Goal: Task Accomplishment & Management: Use online tool/utility

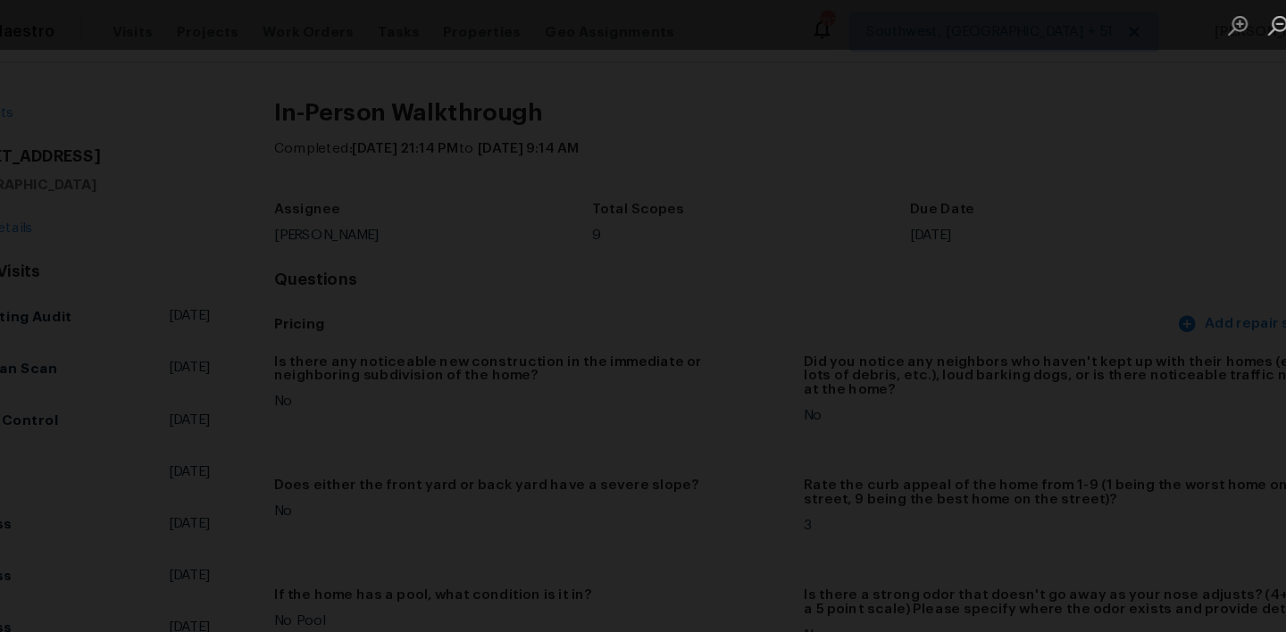
scroll to position [633, 0]
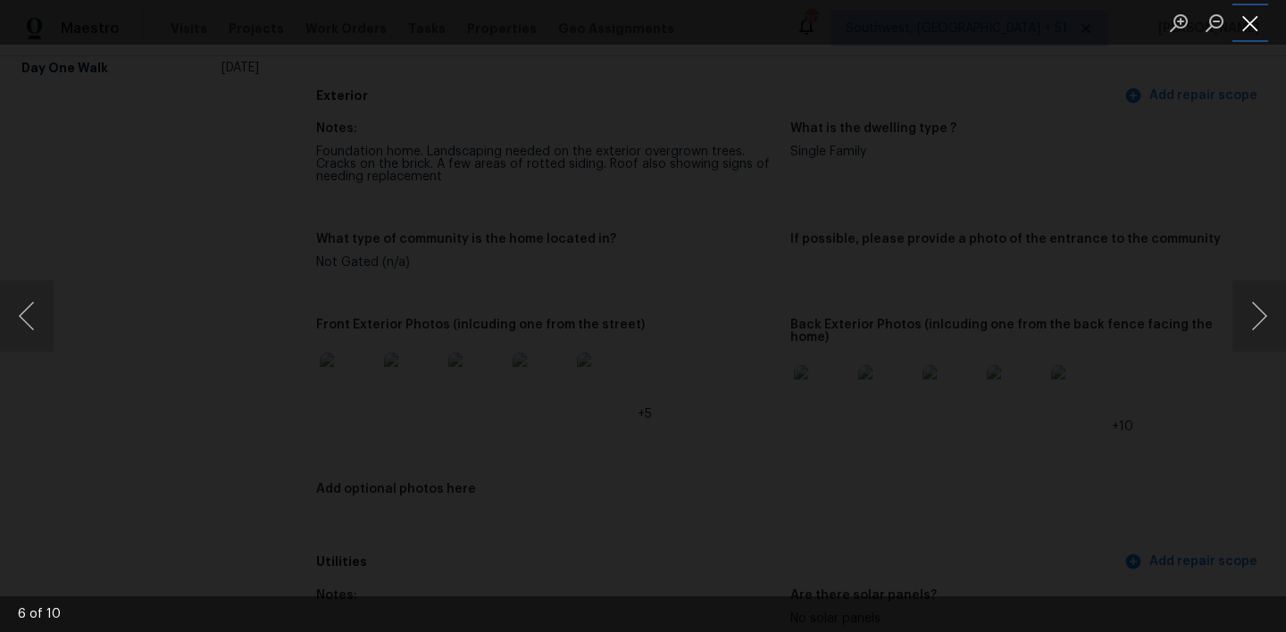
click at [1248, 14] on button "Close lightbox" at bounding box center [1251, 22] width 36 height 31
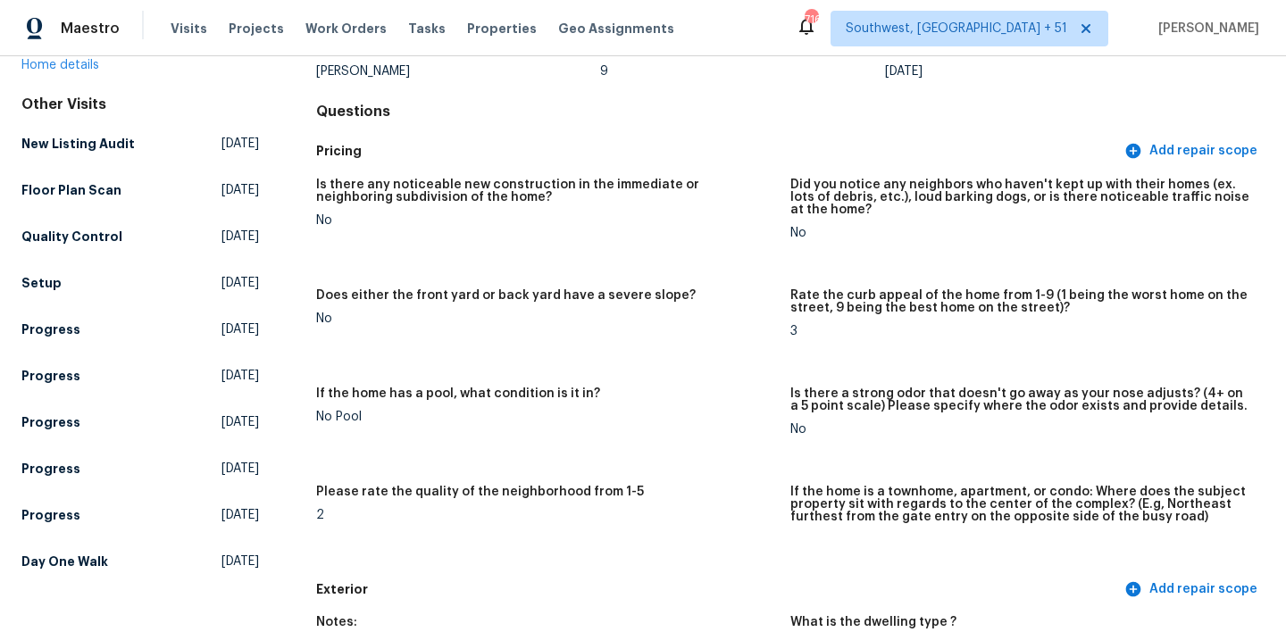
scroll to position [0, 0]
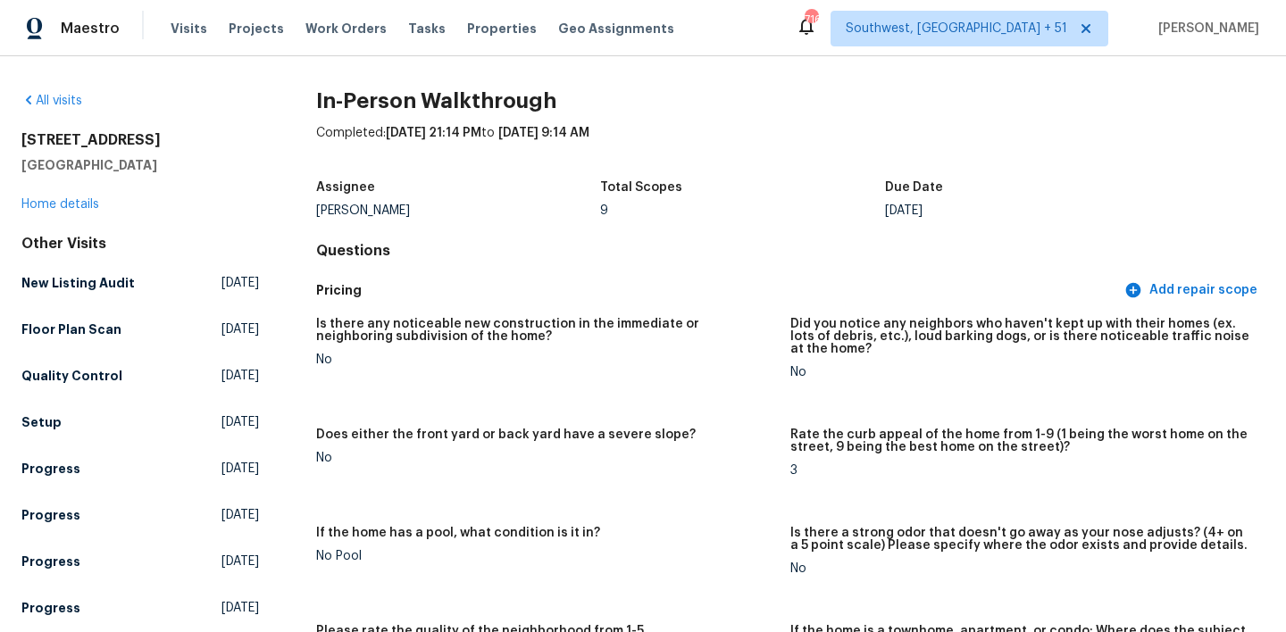
click at [165, 21] on div "Maestro Visits Projects Work Orders Tasks Properties Geo Assignments" at bounding box center [348, 29] width 696 height 36
click at [182, 21] on span "Visits" at bounding box center [189, 29] width 37 height 18
